Goal: Information Seeking & Learning: Learn about a topic

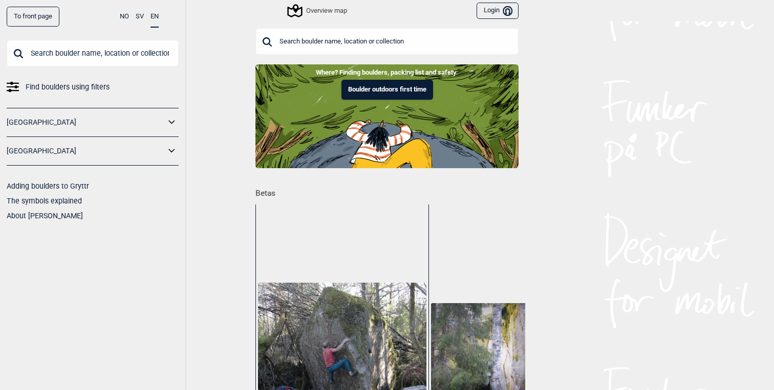
click at [166, 154] on icon at bounding box center [171, 151] width 13 height 15
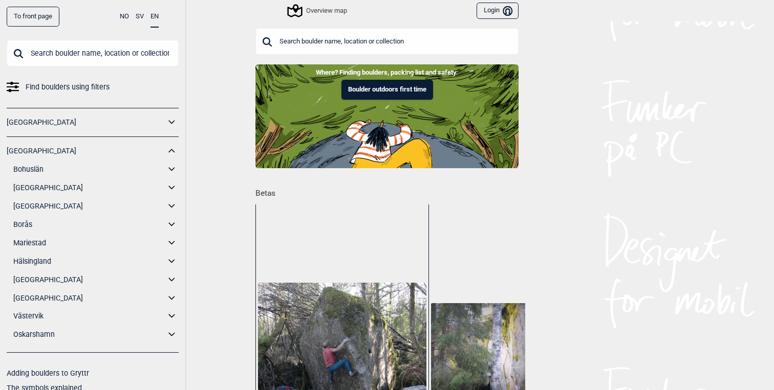
click at [173, 297] on icon at bounding box center [171, 298] width 6 height 4
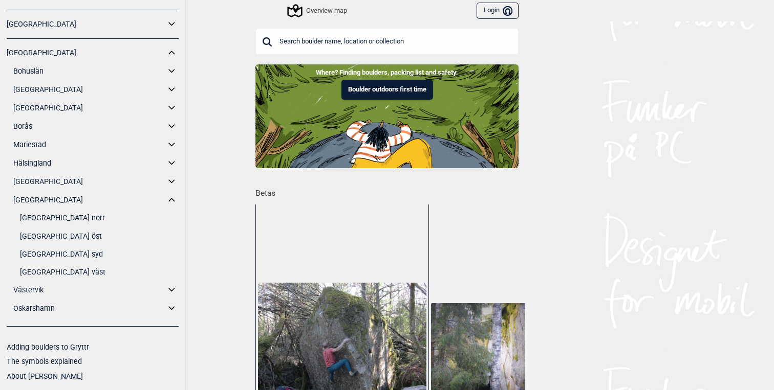
scroll to position [98, 0]
click at [64, 236] on link "[GEOGRAPHIC_DATA] öst" at bounding box center [99, 236] width 159 height 15
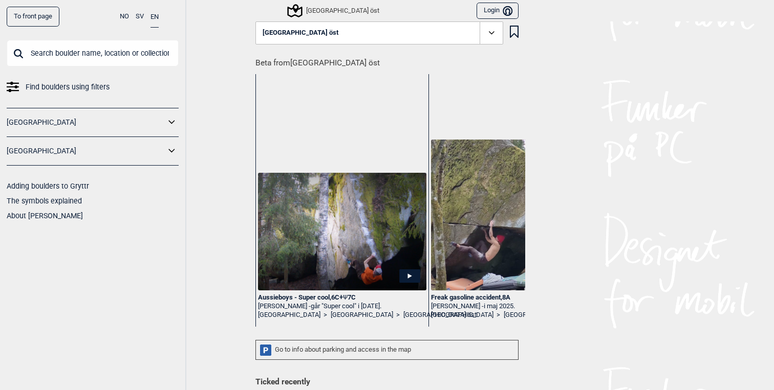
click at [492, 35] on icon at bounding box center [492, 33] width 12 height 12
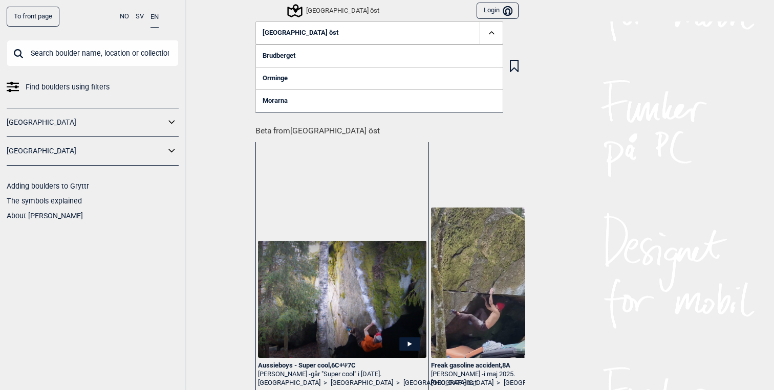
click at [292, 56] on link "Brudberget" at bounding box center [379, 56] width 248 height 23
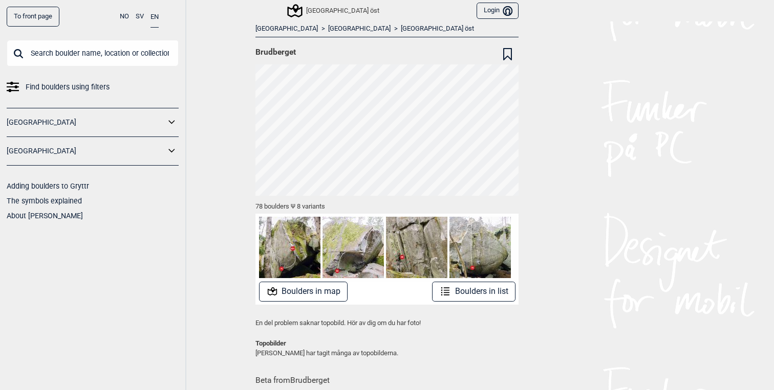
click at [289, 294] on button "Boulders in map" at bounding box center [303, 292] width 89 height 20
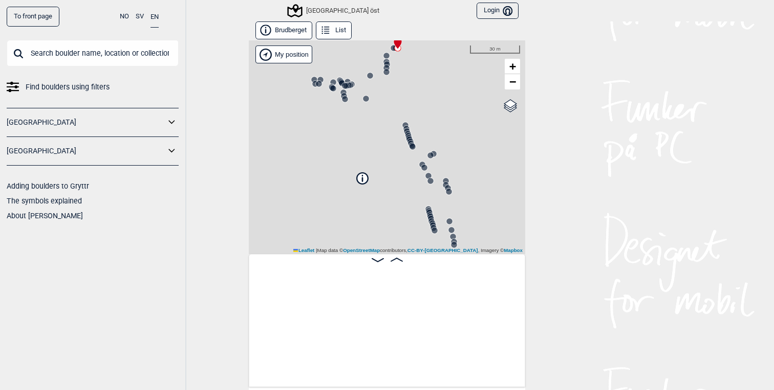
scroll to position [0, 80]
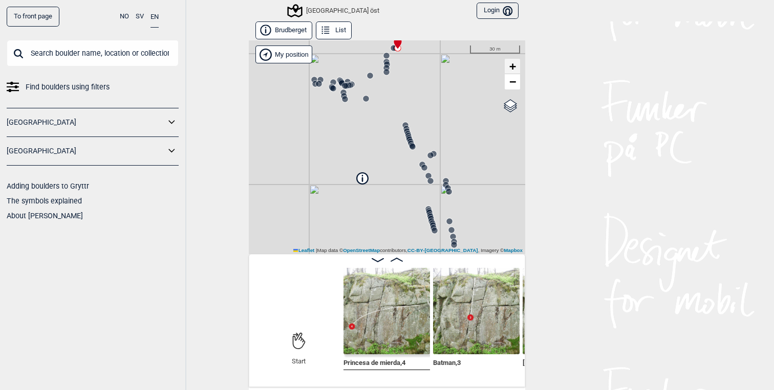
click at [510, 69] on span "+" at bounding box center [512, 66] width 7 height 13
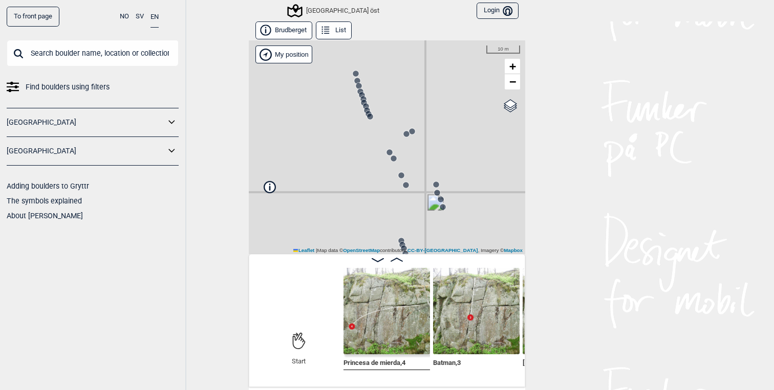
drag, startPoint x: 422, startPoint y: 124, endPoint x: 354, endPoint y: 162, distance: 77.6
click at [354, 162] on div "[GEOGRAPHIC_DATA] öst" at bounding box center [387, 147] width 276 height 214
click at [512, 86] on span "−" at bounding box center [512, 81] width 7 height 13
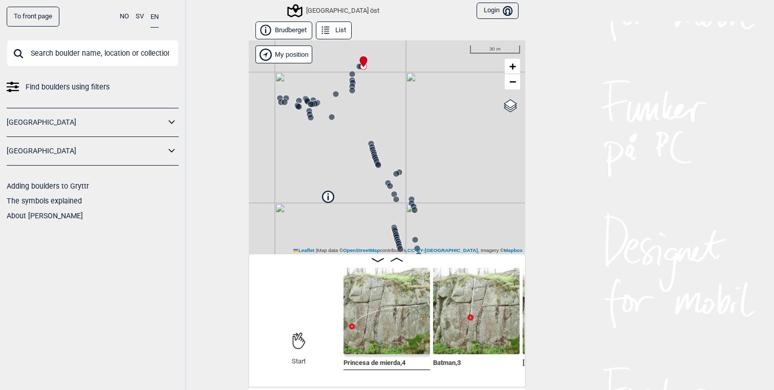
click at [371, 142] on circle at bounding box center [371, 144] width 6 height 6
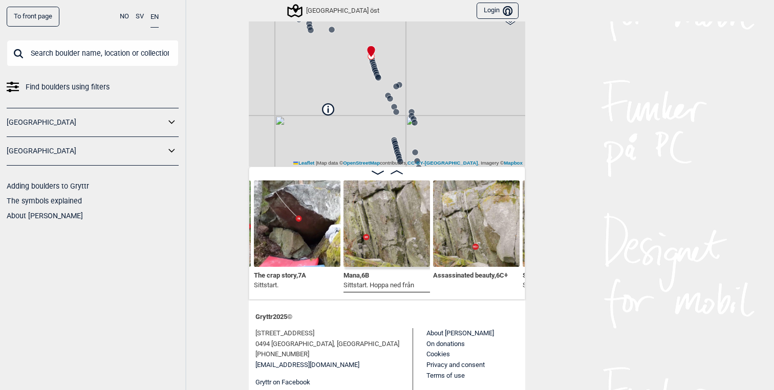
scroll to position [91, 0]
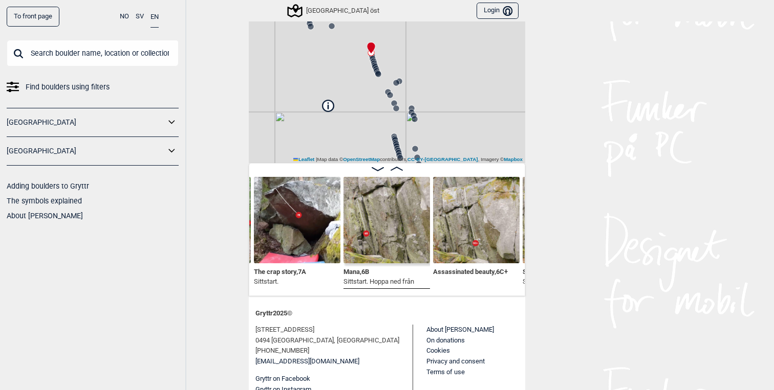
click at [465, 230] on img at bounding box center [476, 220] width 86 height 86
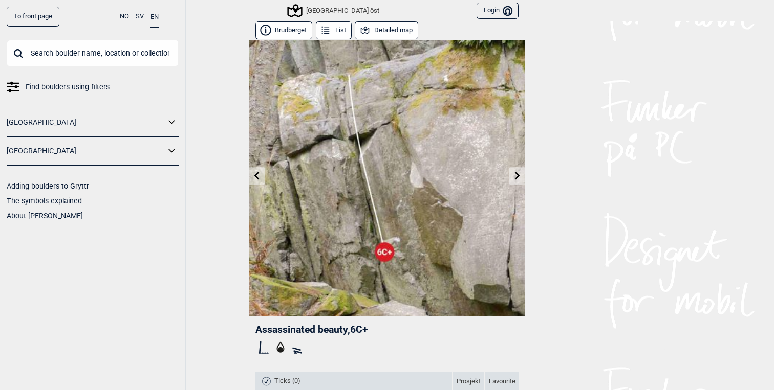
click at [516, 175] on icon at bounding box center [517, 175] width 8 height 8
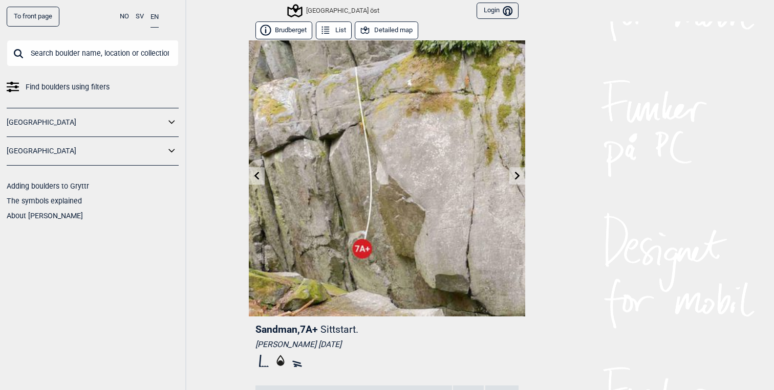
click at [516, 175] on icon at bounding box center [517, 175] width 8 height 8
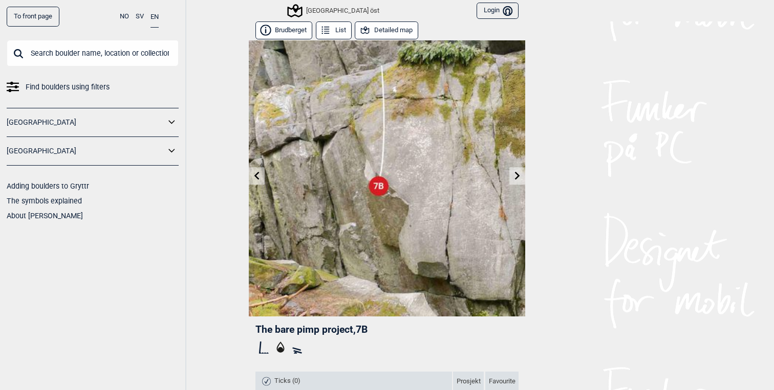
click at [516, 175] on icon at bounding box center [517, 175] width 8 height 8
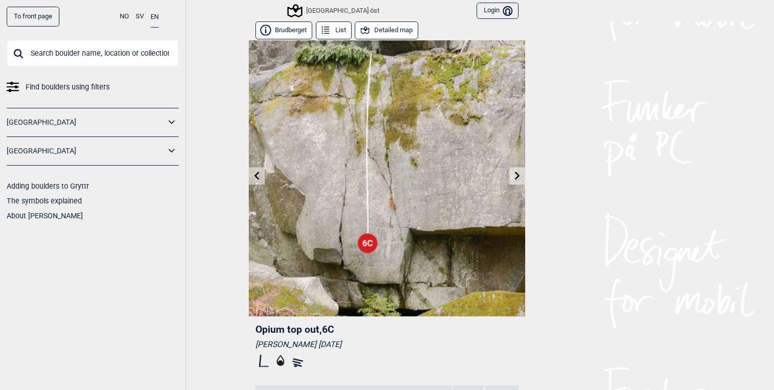
click at [516, 175] on icon at bounding box center [517, 175] width 8 height 8
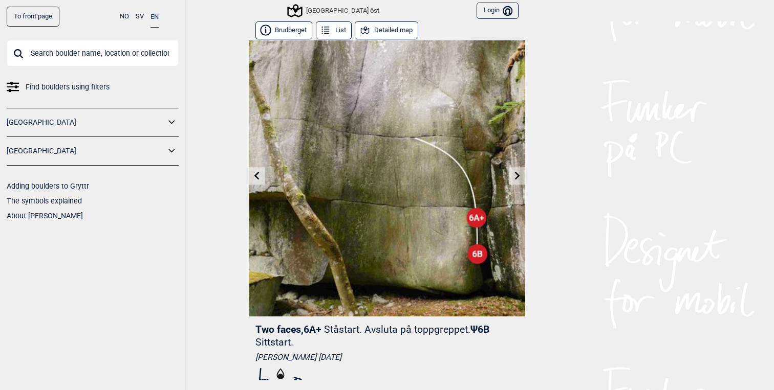
click at [517, 175] on icon at bounding box center [517, 175] width 8 height 8
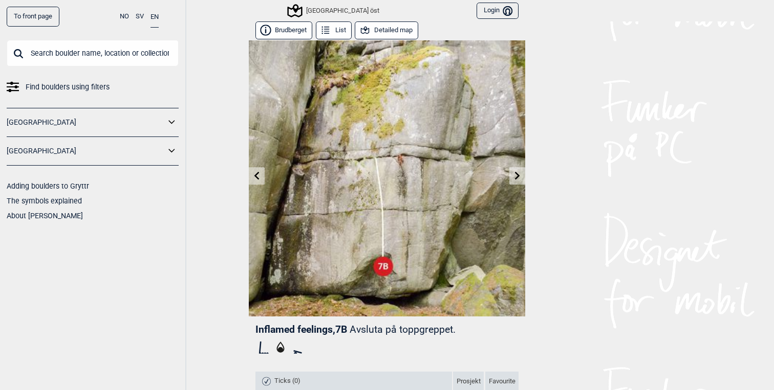
click at [255, 174] on icon at bounding box center [256, 175] width 5 height 8
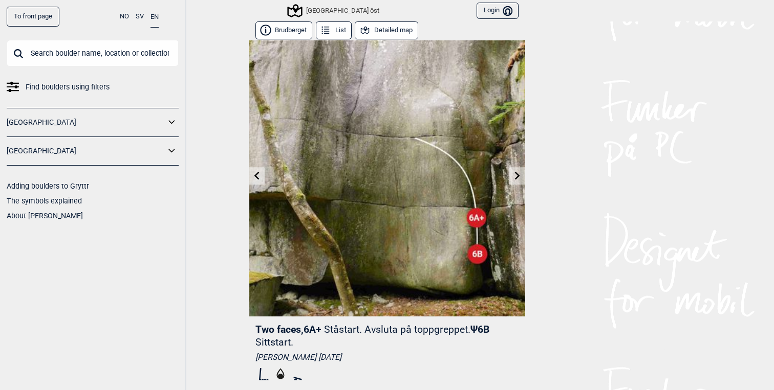
click at [515, 176] on icon at bounding box center [517, 175] width 8 height 8
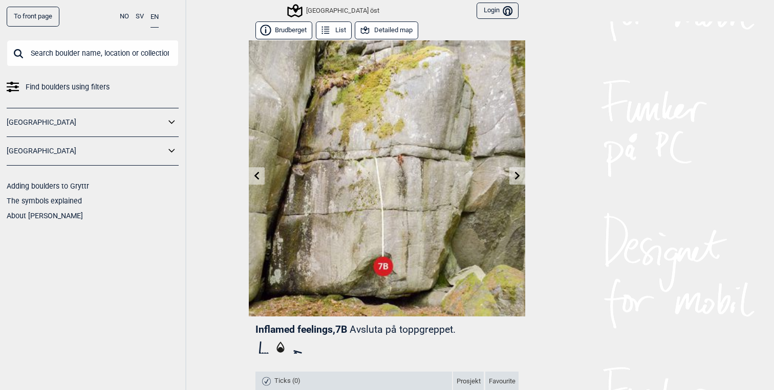
click at [516, 174] on icon at bounding box center [517, 175] width 8 height 8
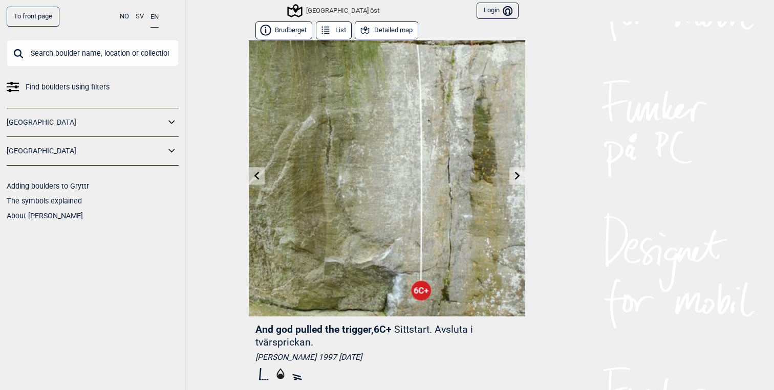
click at [516, 176] on icon at bounding box center [517, 175] width 8 height 8
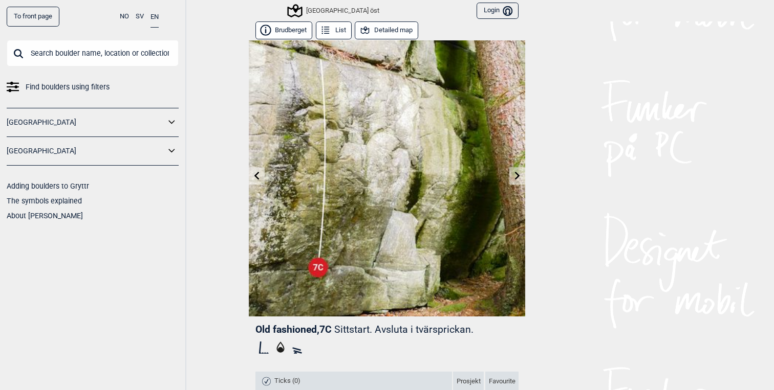
click at [516, 174] on icon at bounding box center [517, 175] width 8 height 8
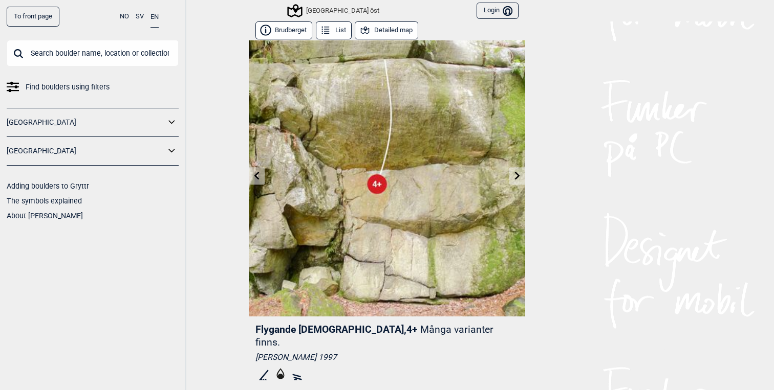
click at [517, 177] on icon at bounding box center [517, 175] width 5 height 8
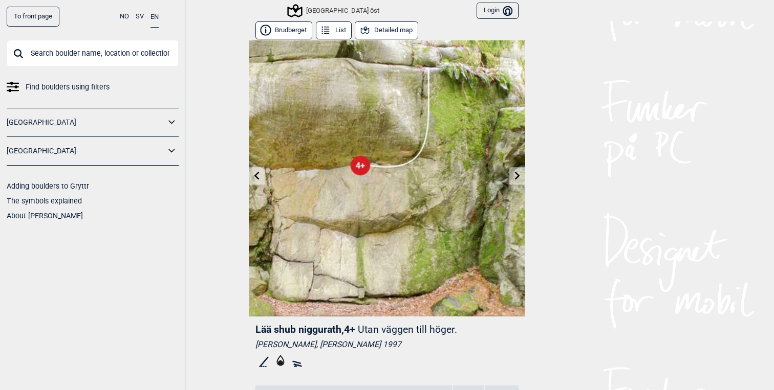
click at [517, 175] on icon at bounding box center [517, 175] width 8 height 8
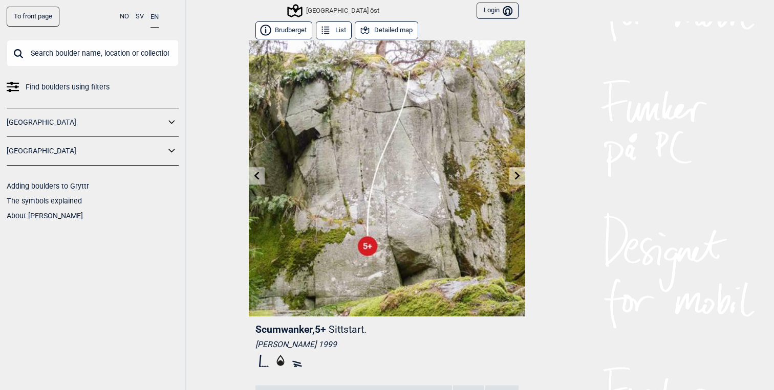
click at [259, 171] on icon at bounding box center [257, 175] width 8 height 8
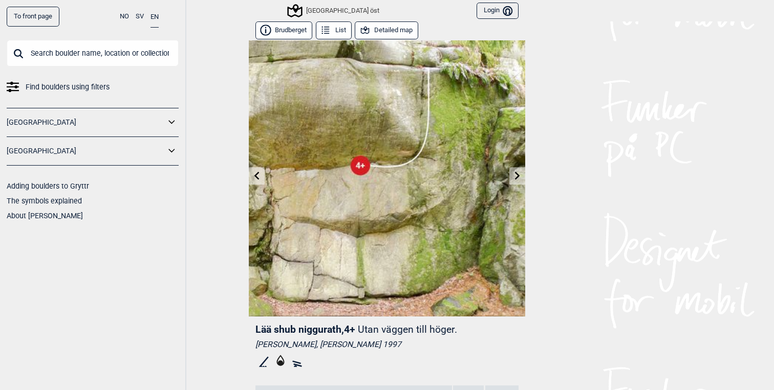
click at [254, 176] on icon at bounding box center [257, 175] width 8 height 8
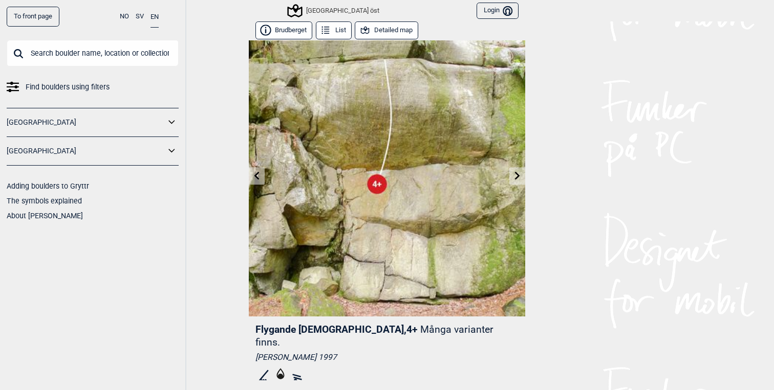
click at [254, 176] on icon at bounding box center [257, 175] width 8 height 8
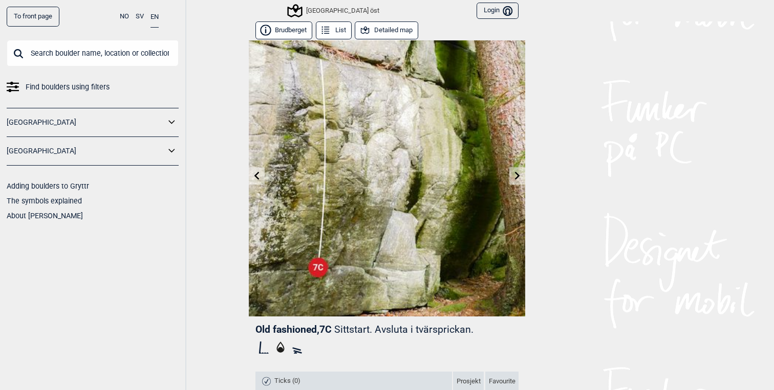
click at [254, 176] on icon at bounding box center [257, 175] width 8 height 8
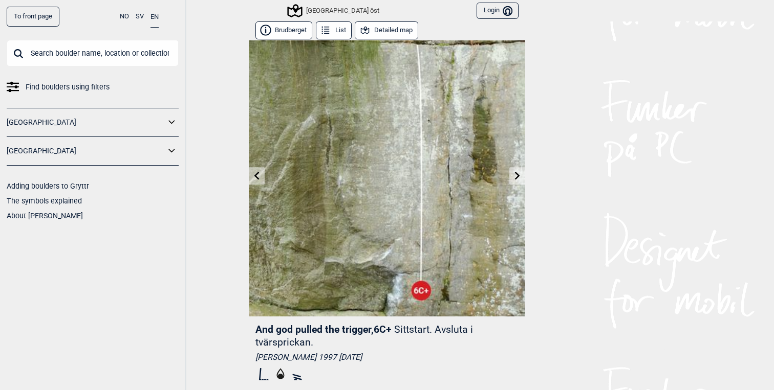
click at [254, 176] on icon at bounding box center [257, 175] width 8 height 8
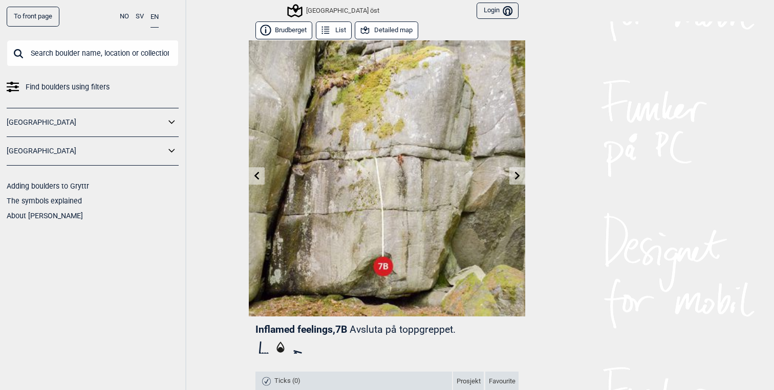
click at [254, 176] on icon at bounding box center [257, 175] width 8 height 8
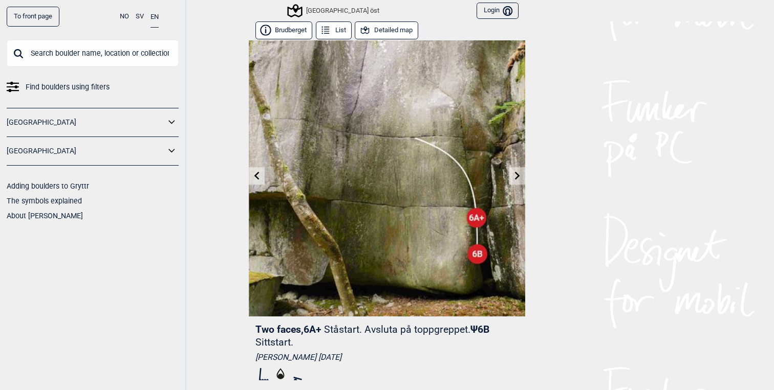
click at [517, 179] on icon at bounding box center [517, 175] width 8 height 8
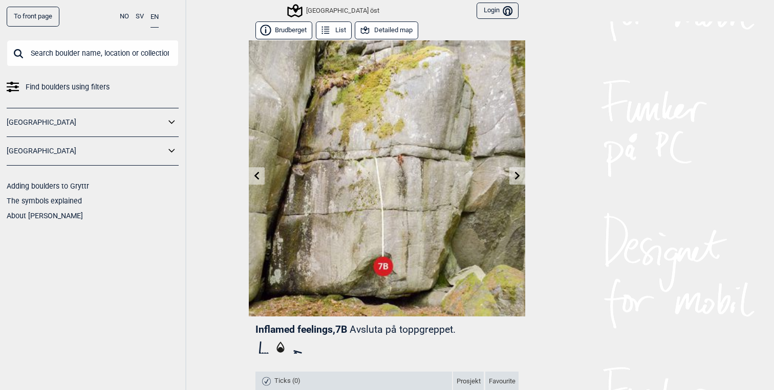
click at [518, 174] on icon at bounding box center [517, 175] width 5 height 8
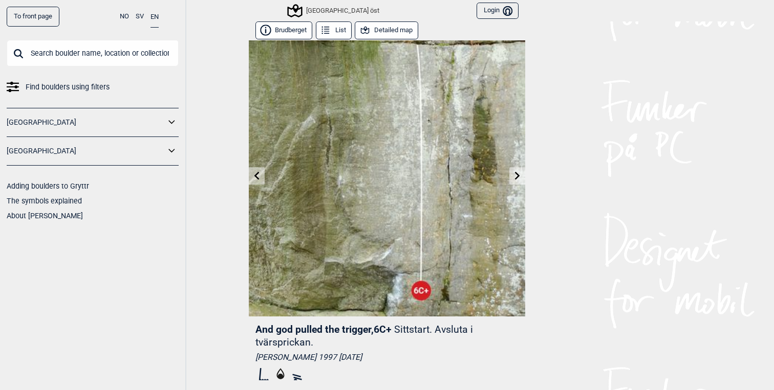
click at [518, 174] on icon at bounding box center [517, 175] width 5 height 8
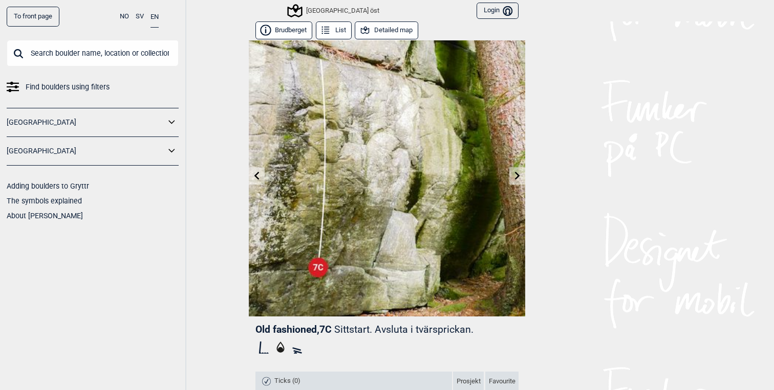
click at [518, 174] on icon at bounding box center [517, 175] width 5 height 8
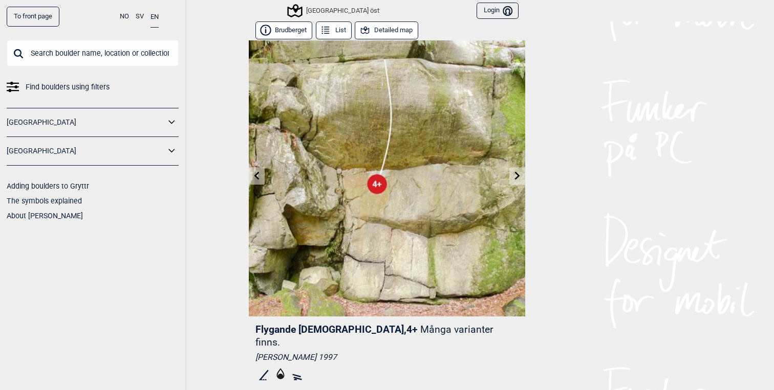
click at [518, 174] on icon at bounding box center [517, 175] width 5 height 8
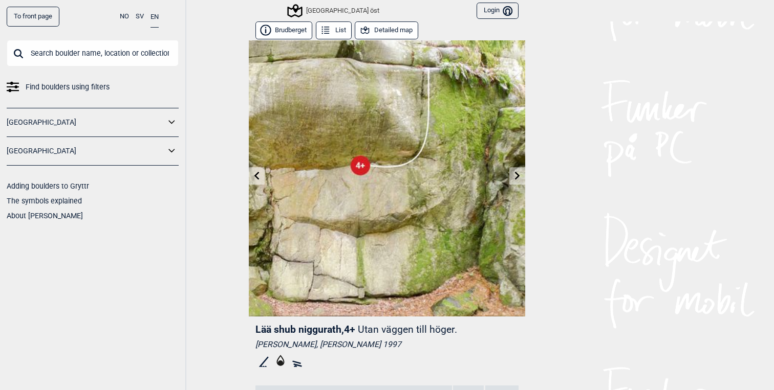
click at [518, 174] on icon at bounding box center [517, 175] width 5 height 8
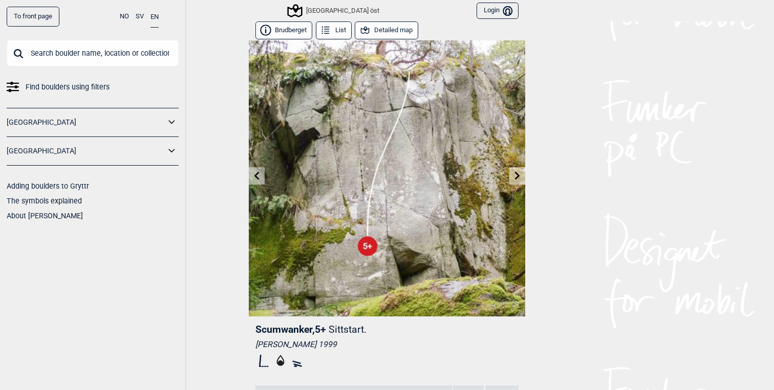
click at [518, 174] on icon at bounding box center [517, 175] width 5 height 8
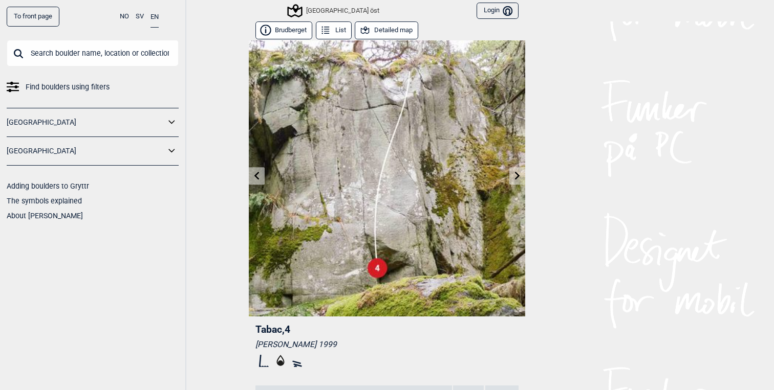
click at [517, 174] on icon at bounding box center [517, 175] width 5 height 8
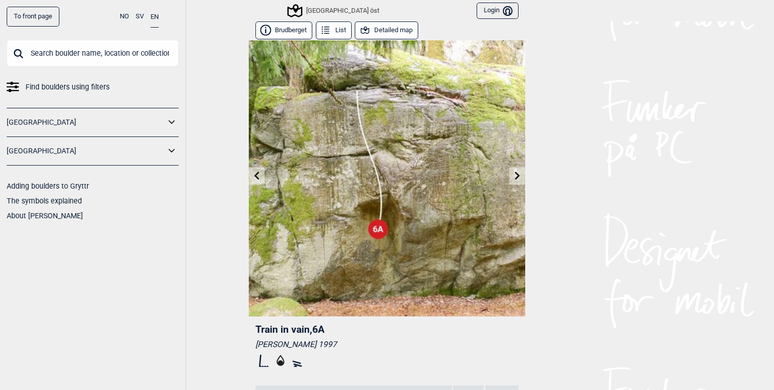
click at [518, 175] on icon at bounding box center [517, 175] width 5 height 8
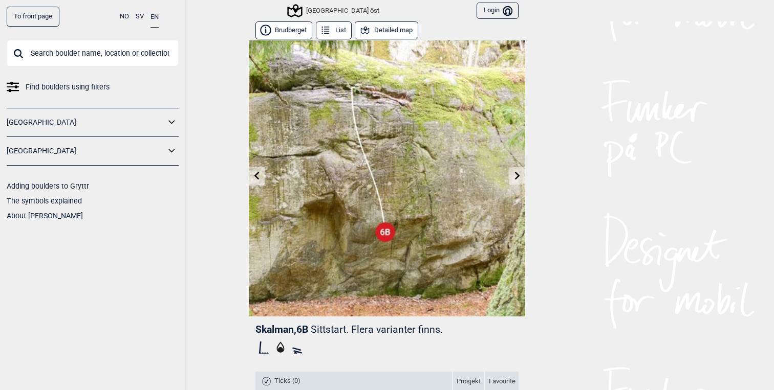
click at [513, 173] on icon at bounding box center [517, 175] width 8 height 8
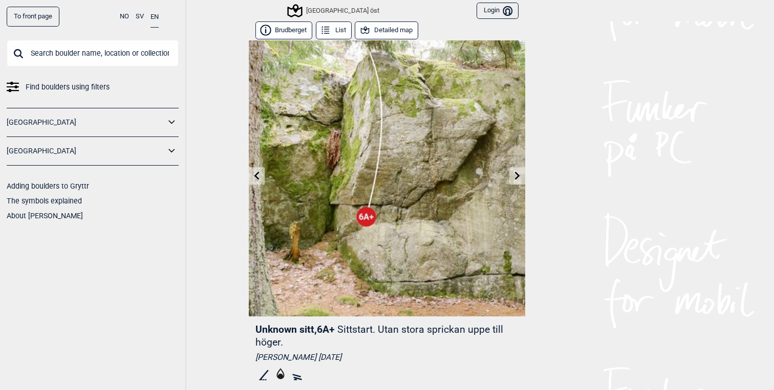
click at [515, 175] on icon at bounding box center [517, 175] width 8 height 8
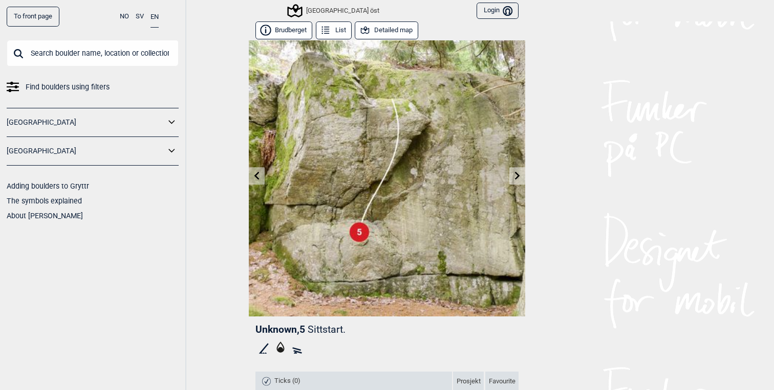
click at [388, 27] on button "Detailed map" at bounding box center [386, 30] width 63 height 18
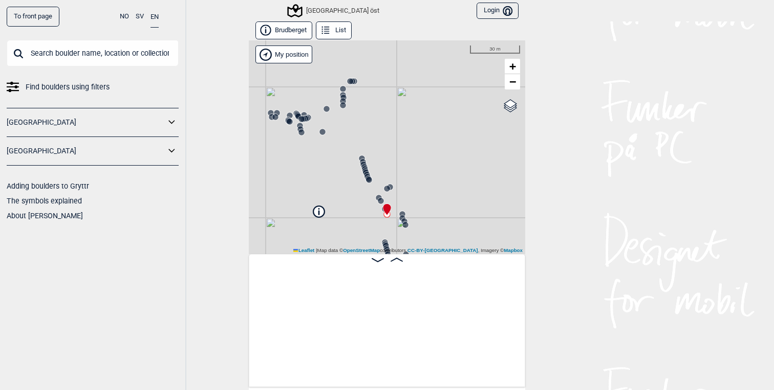
scroll to position [0, 4151]
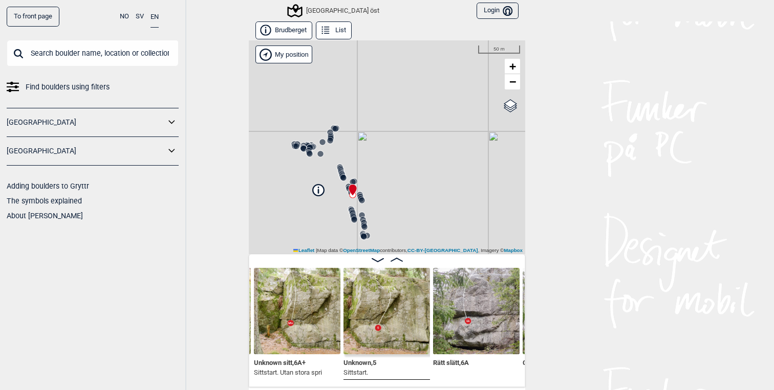
click at [166, 125] on icon at bounding box center [171, 122] width 13 height 15
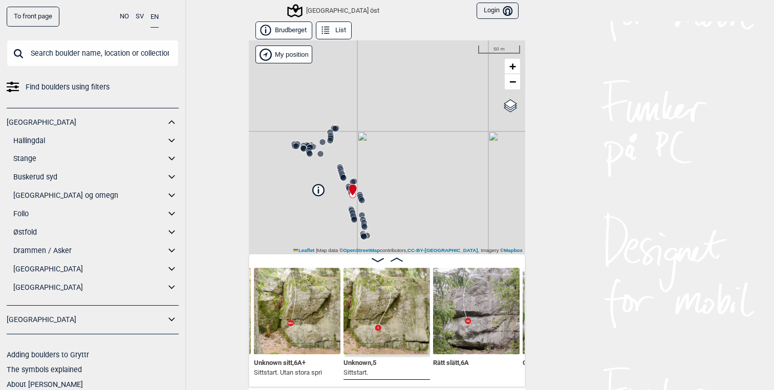
click at [171, 136] on icon at bounding box center [171, 141] width 13 height 15
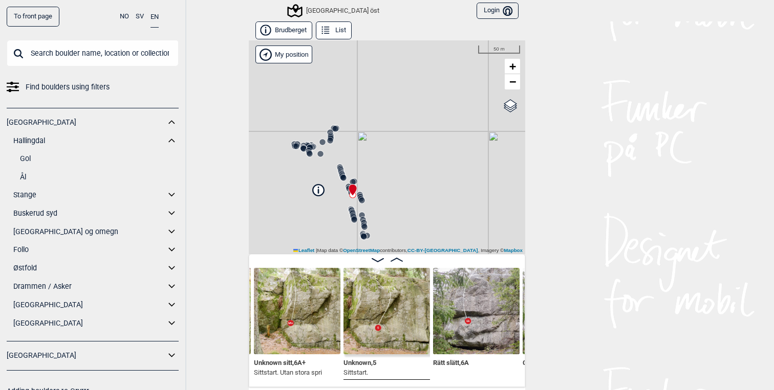
click at [171, 136] on icon at bounding box center [171, 141] width 13 height 15
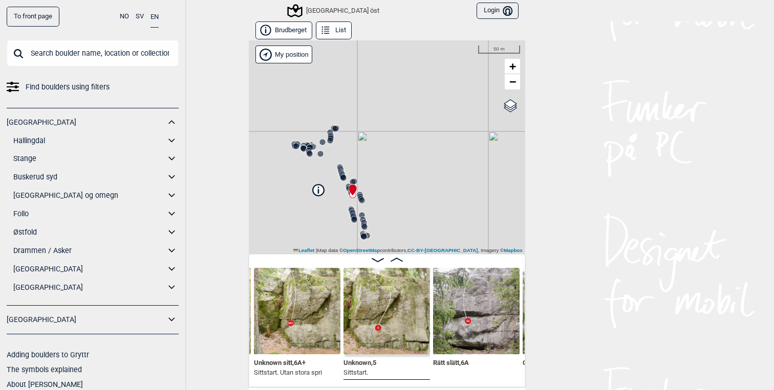
click at [172, 156] on icon at bounding box center [171, 158] width 13 height 15
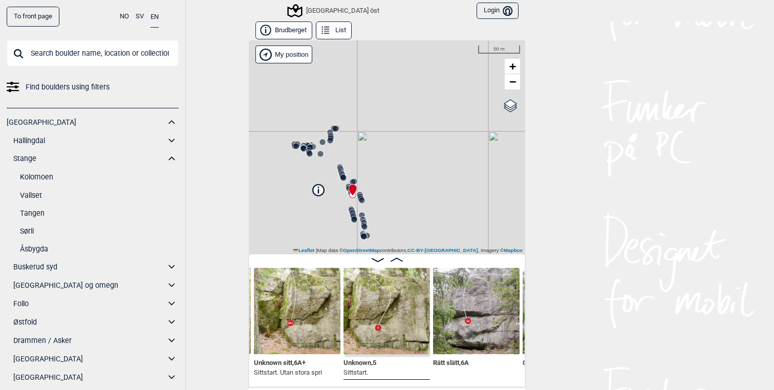
click at [172, 156] on icon at bounding box center [171, 158] width 13 height 15
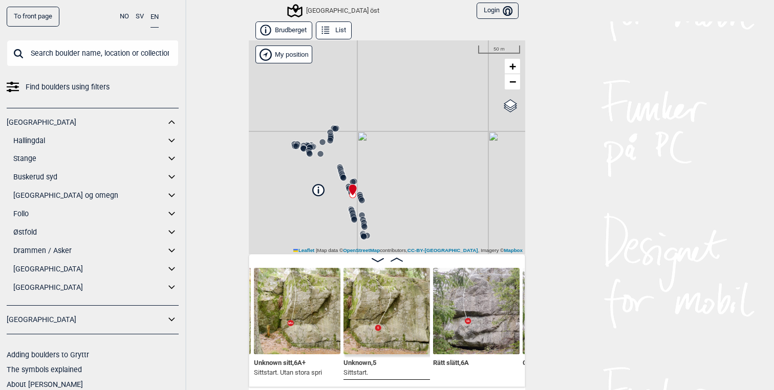
click at [171, 140] on icon at bounding box center [171, 141] width 13 height 15
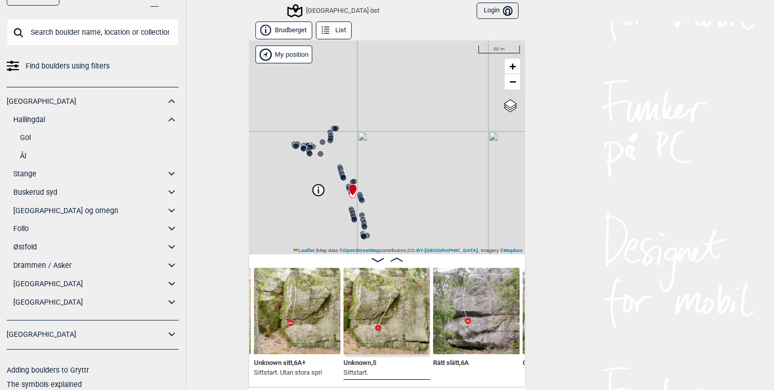
scroll to position [44, 0]
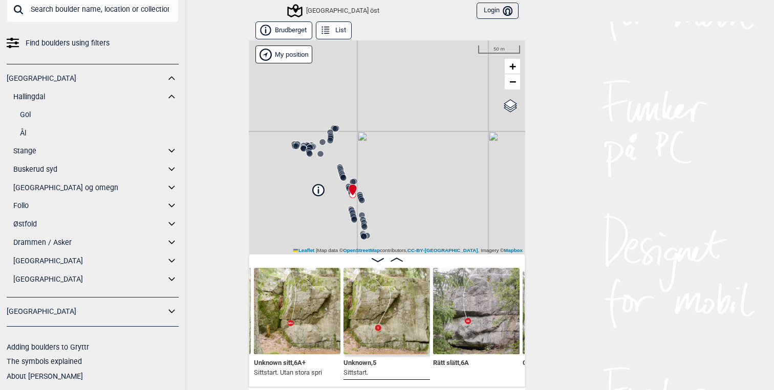
click at [172, 315] on icon at bounding box center [171, 311] width 13 height 15
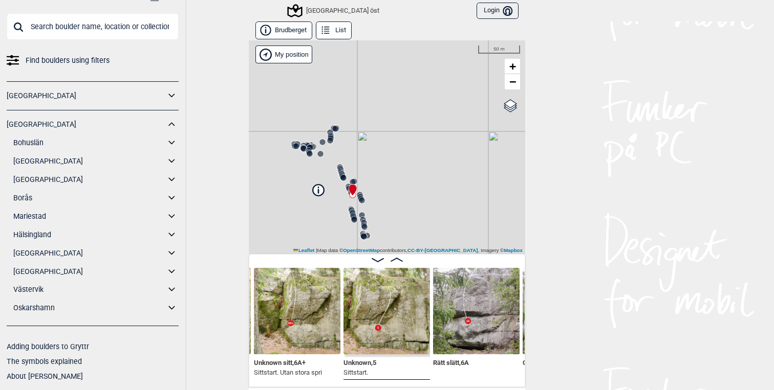
click at [173, 271] on icon at bounding box center [171, 272] width 6 height 4
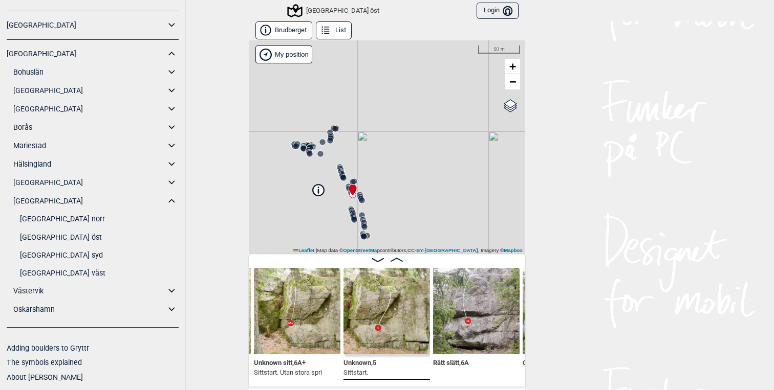
scroll to position [98, 0]
click at [57, 253] on link "[GEOGRAPHIC_DATA] syd" at bounding box center [99, 254] width 159 height 15
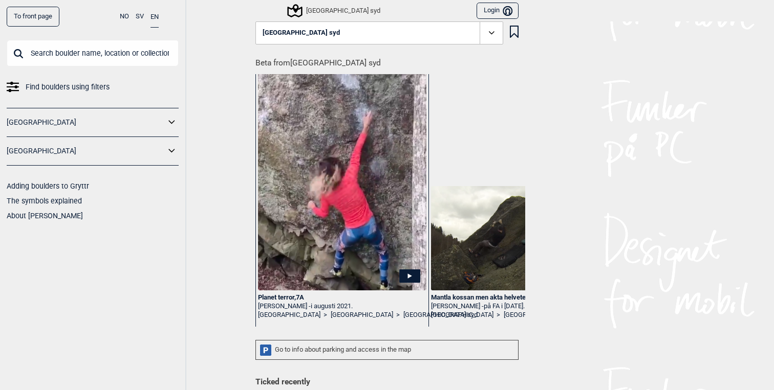
click at [491, 33] on icon at bounding box center [492, 33] width 12 height 12
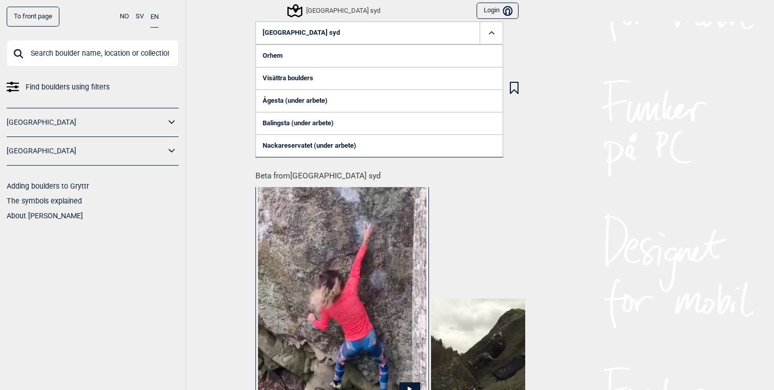
click at [289, 144] on link "Nackareservatet (under arbete)" at bounding box center [379, 146] width 248 height 23
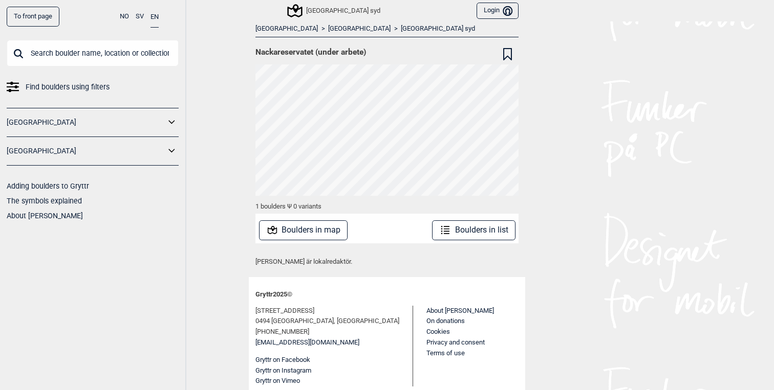
scroll to position [3, 0]
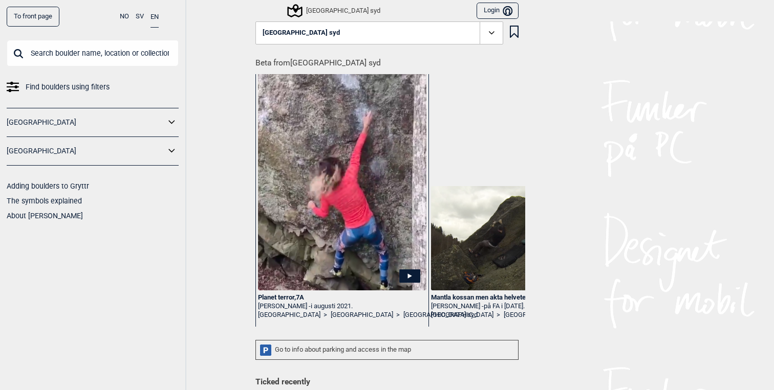
click at [356, 29] on button "[GEOGRAPHIC_DATA] syd" at bounding box center [379, 33] width 248 height 24
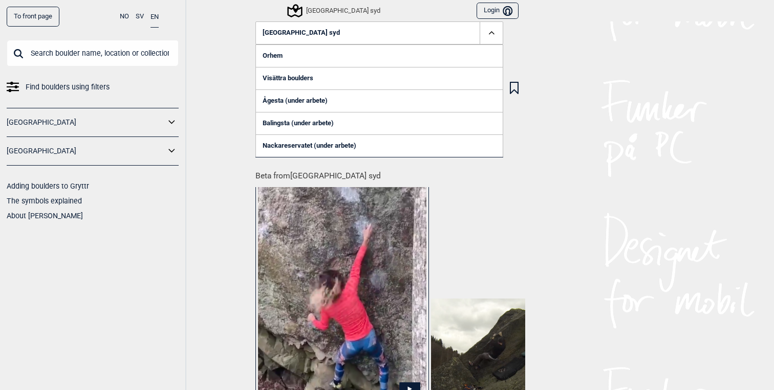
click at [289, 74] on link "Visättra boulders" at bounding box center [379, 78] width 248 height 23
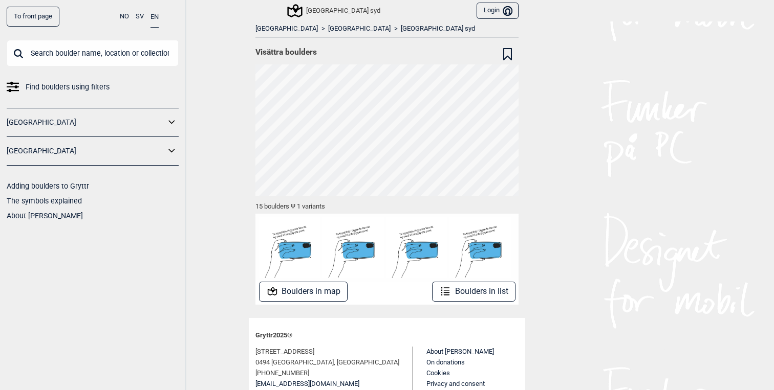
scroll to position [44, 0]
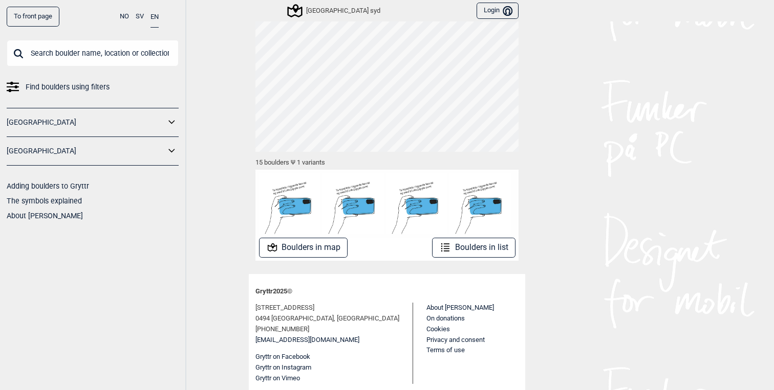
click at [319, 246] on button "Boulders in map" at bounding box center [303, 248] width 89 height 20
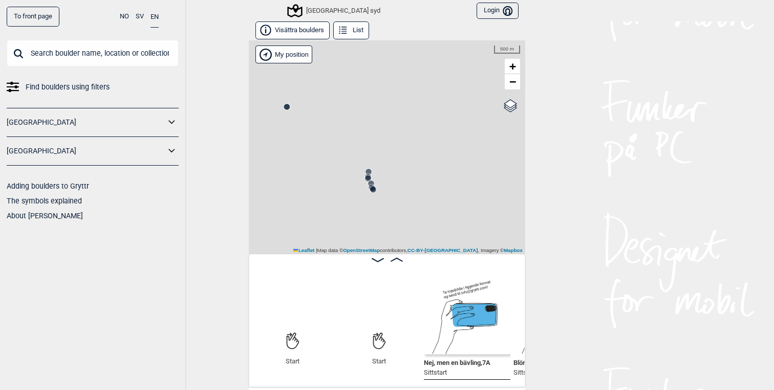
scroll to position [0, 80]
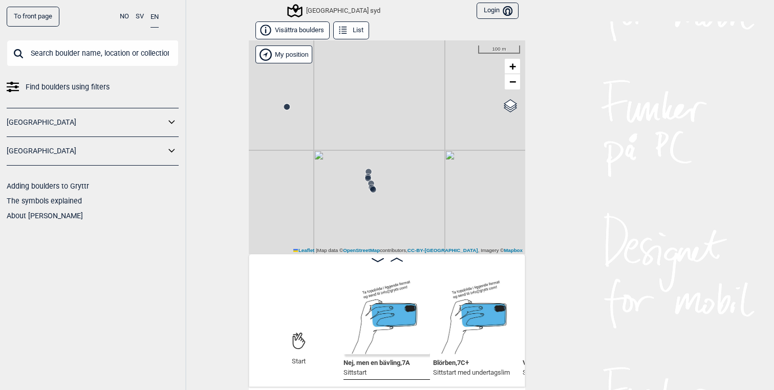
click at [289, 111] on div "Christers väggar [GEOGRAPHIC_DATA] syd My position 100 m + − OpenStreetMap Goog…" at bounding box center [387, 147] width 276 height 214
click at [360, 34] on button "List" at bounding box center [351, 30] width 36 height 18
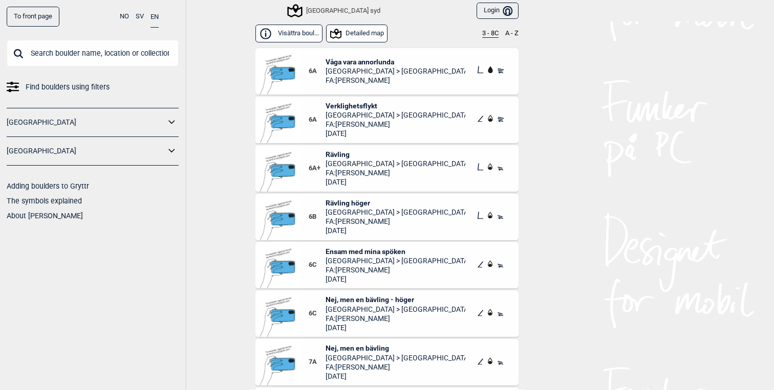
click at [345, 63] on span "Våga vara annorlunda" at bounding box center [395, 61] width 140 height 9
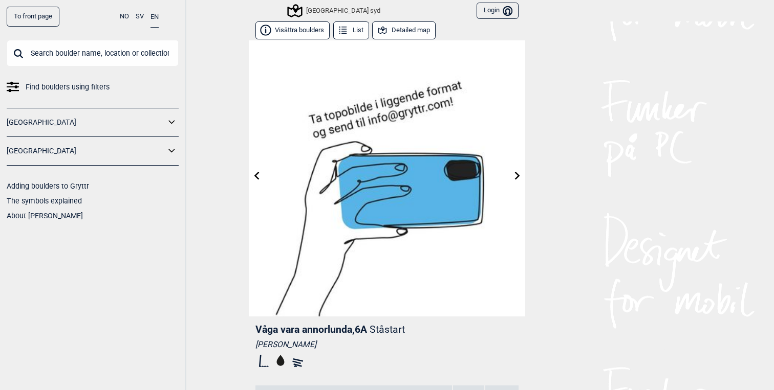
click at [519, 174] on icon at bounding box center [517, 175] width 8 height 8
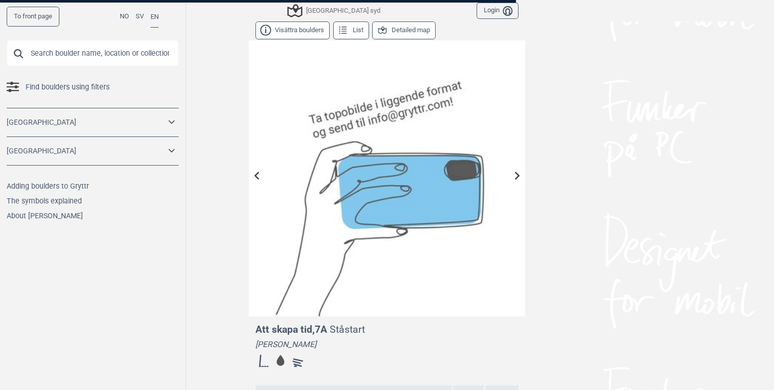
click at [519, 174] on div at bounding box center [387, 195] width 774 height 390
